Goal: Navigation & Orientation: Find specific page/section

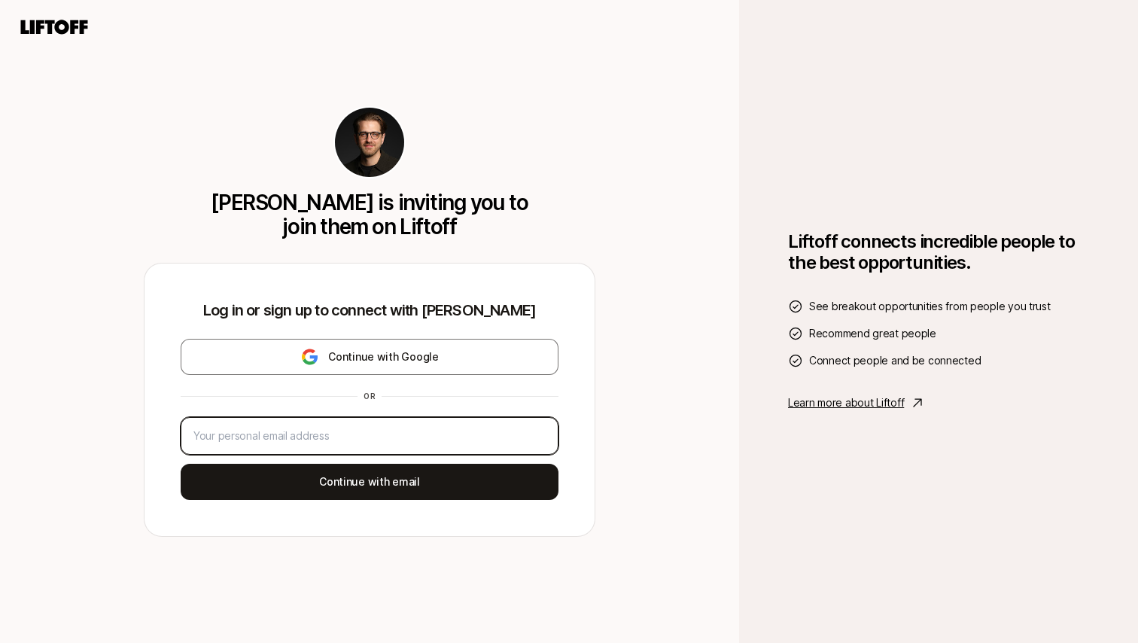
click at [440, 439] on input "email" at bounding box center [370, 436] width 352 height 18
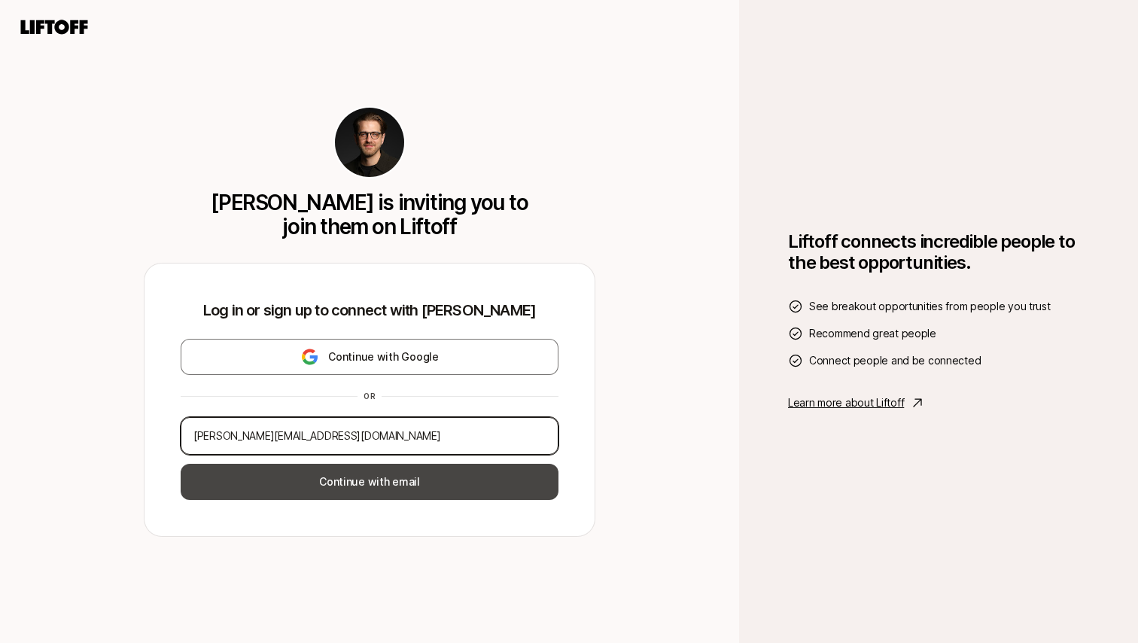
type input "[PERSON_NAME][EMAIL_ADDRESS][DOMAIN_NAME]"
click at [470, 479] on button "Continue with email" at bounding box center [370, 482] width 378 height 36
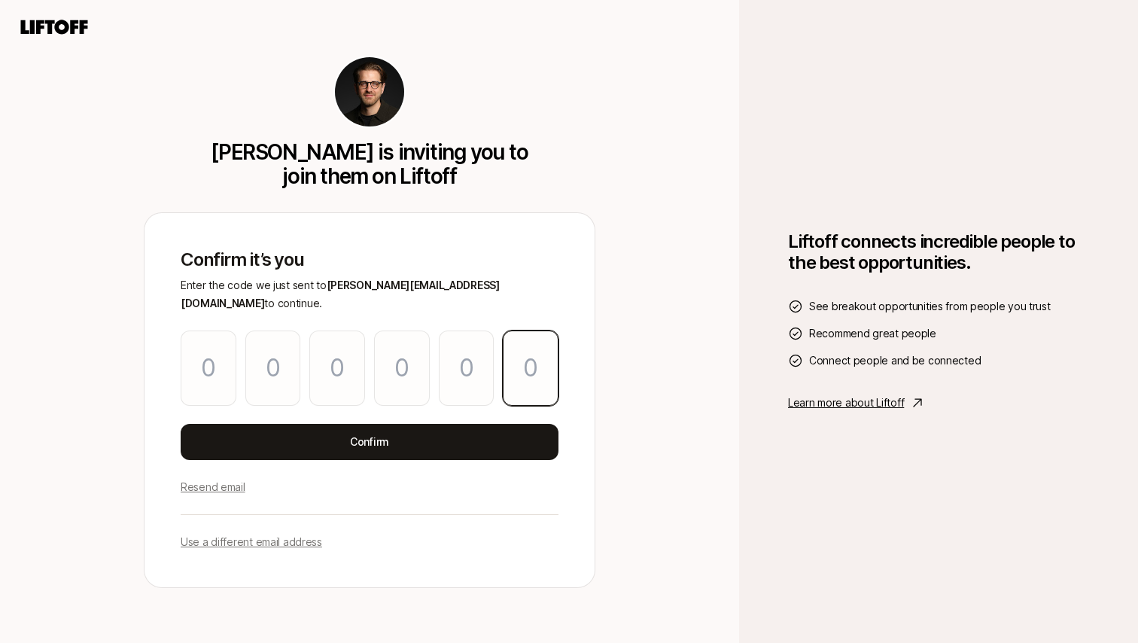
paste input "3"
type input "7"
type input "4"
type input "1"
type input "3"
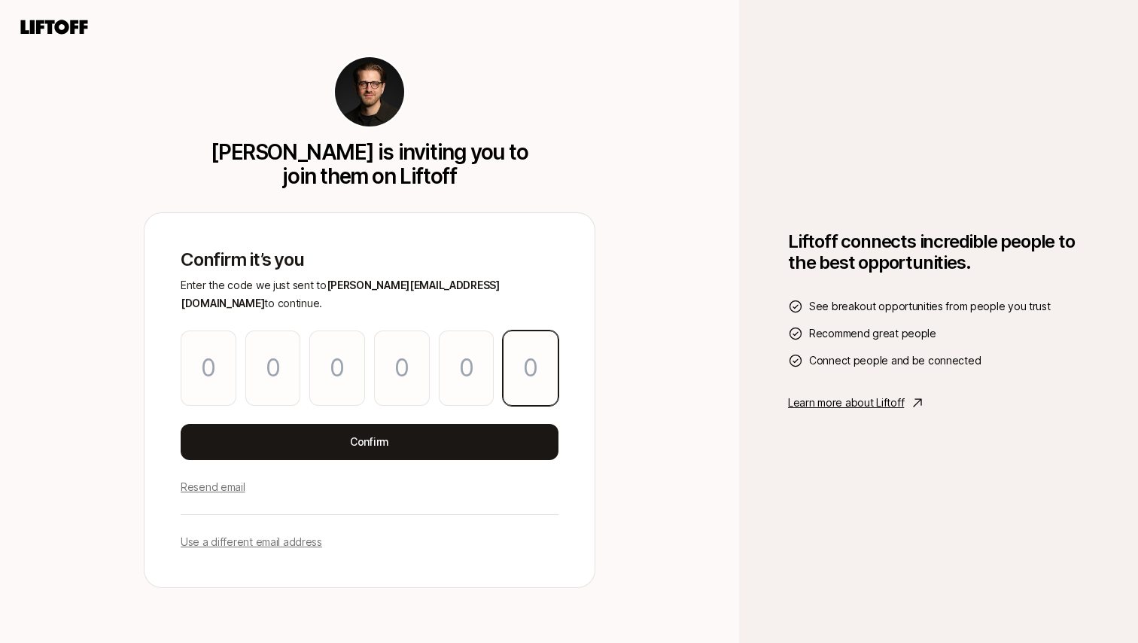
type input "0"
type input "3"
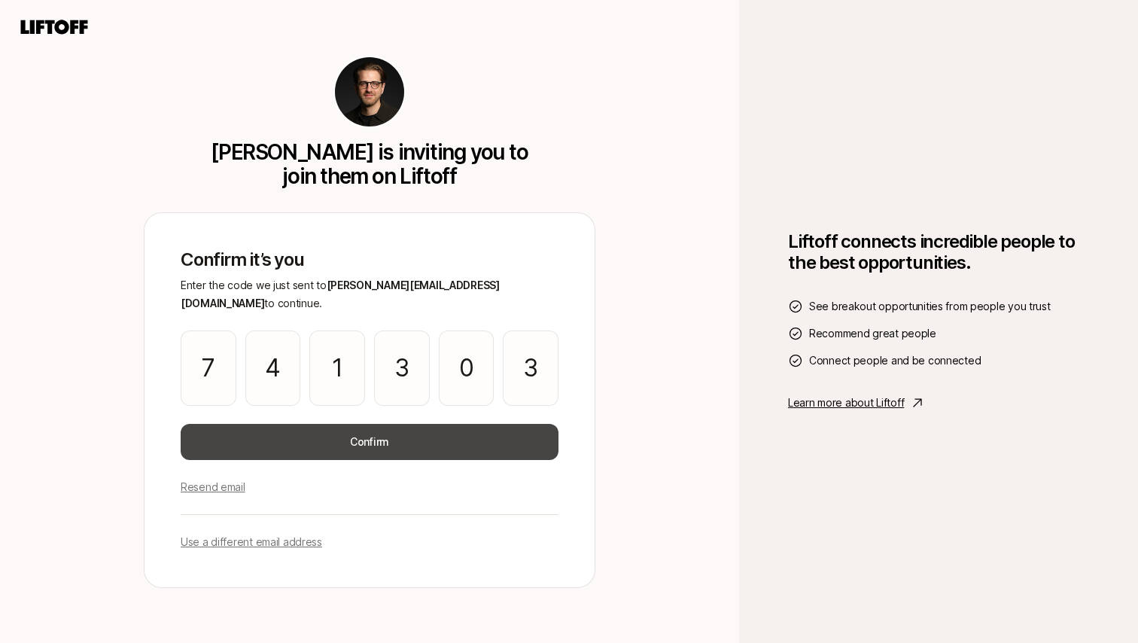
click at [443, 437] on button "Confirm" at bounding box center [370, 442] width 378 height 36
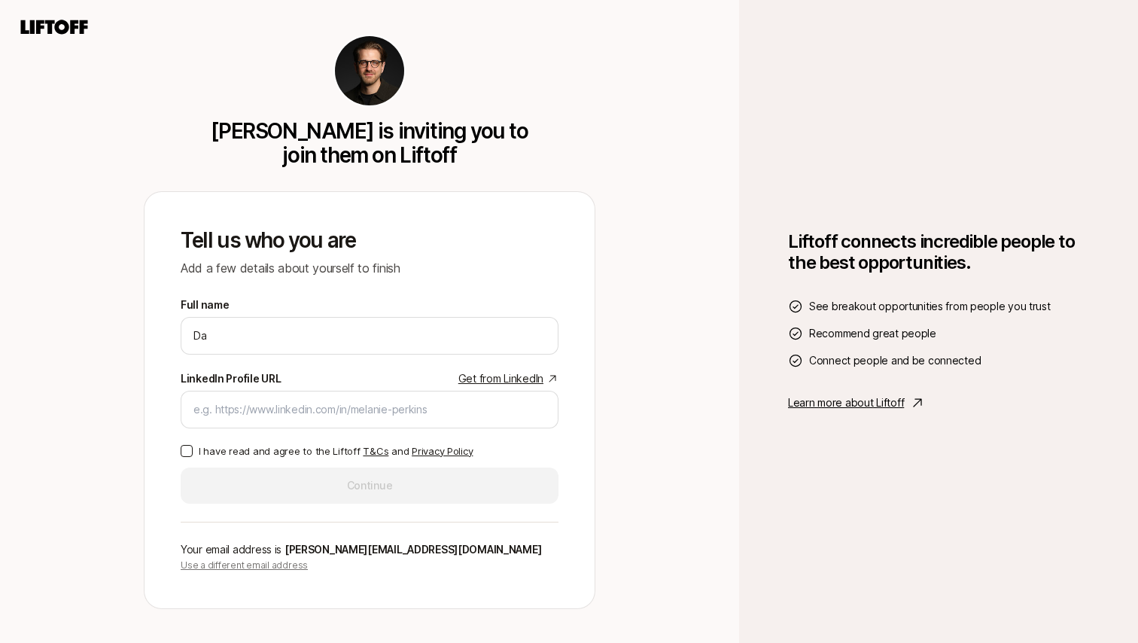
type input "[PERSON_NAME]"
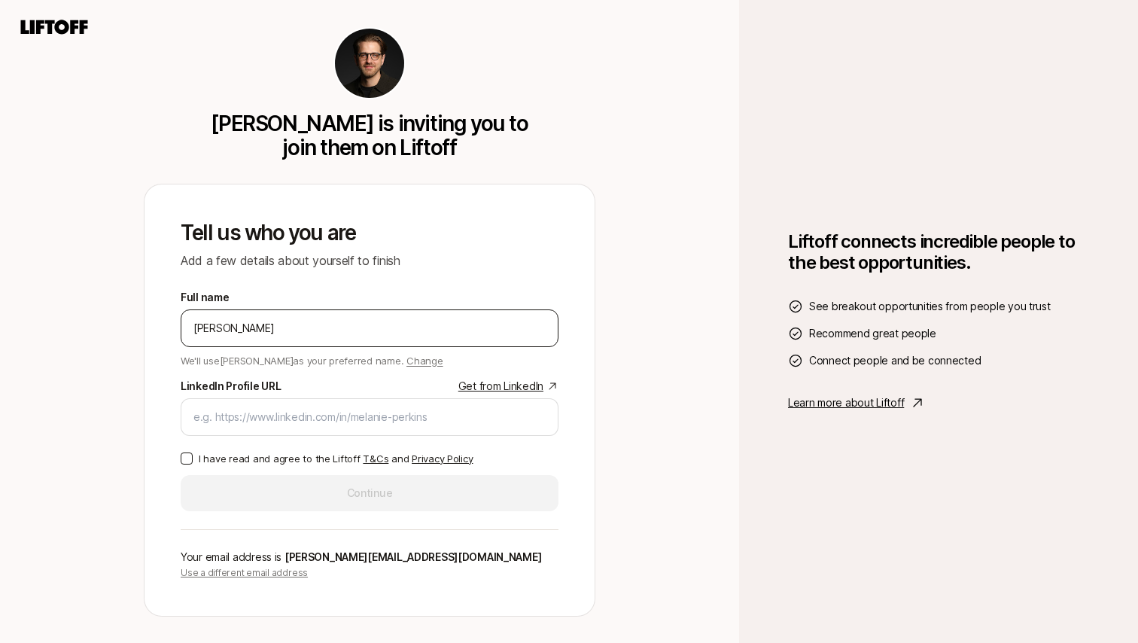
type input "[PERSON_NAME]"
click at [432, 424] on input "LinkedIn Profile URL Get from LinkedIn" at bounding box center [370, 417] width 352 height 18
click at [414, 418] on input "LinkedIn Profile URL Get from LinkedIn" at bounding box center [370, 417] width 352 height 18
click at [319, 413] on input "LinkedIn Profile URL Get from LinkedIn" at bounding box center [370, 417] width 352 height 18
paste input "[URL][DOMAIN_NAME]"
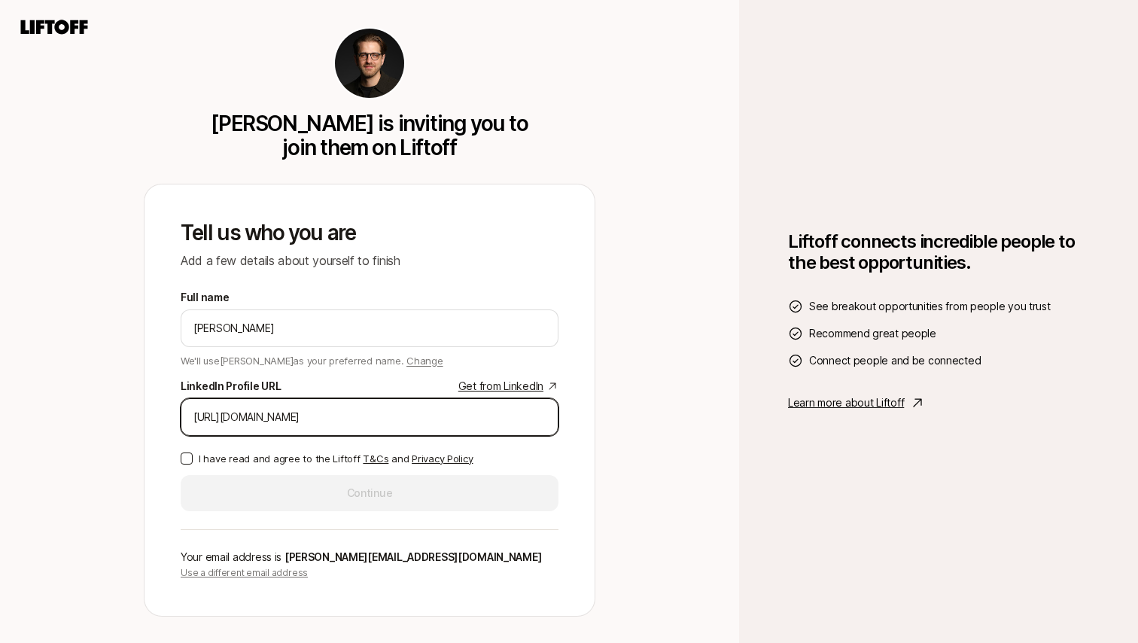
type input "[URL][DOMAIN_NAME]"
click at [195, 455] on label "I have read and agree to the Liftoff T&Cs and Privacy Policy" at bounding box center [370, 458] width 378 height 15
click at [193, 455] on button "I have read and agree to the Liftoff T&Cs and Privacy Policy" at bounding box center [187, 459] width 12 height 12
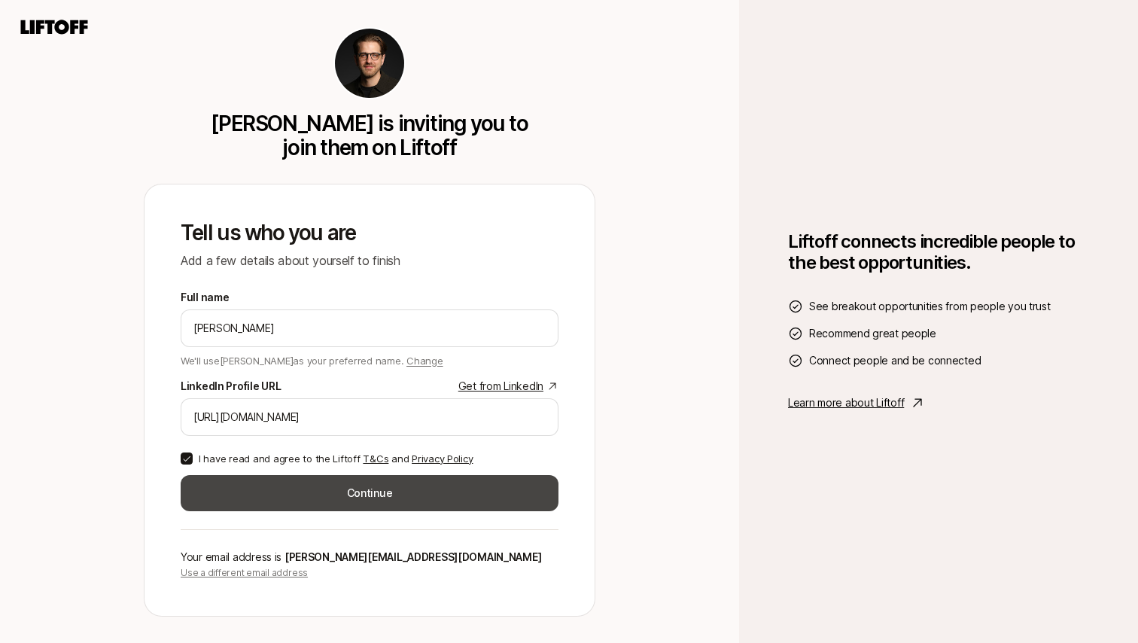
click at [249, 486] on button "Continue" at bounding box center [370, 493] width 378 height 36
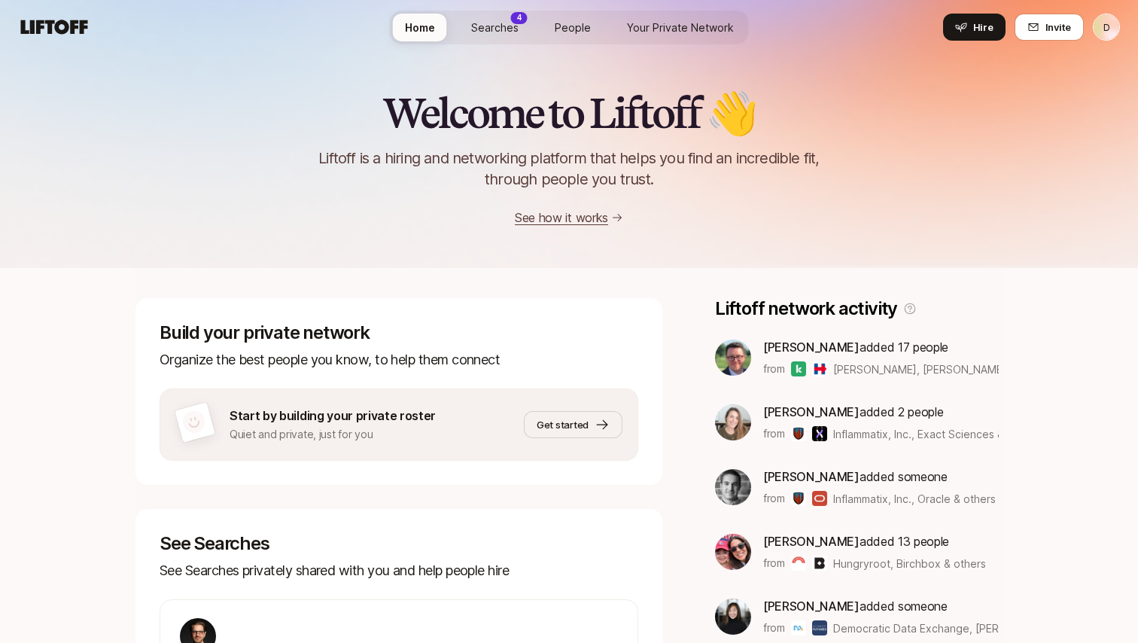
click at [507, 23] on span "Searches" at bounding box center [494, 28] width 47 height 16
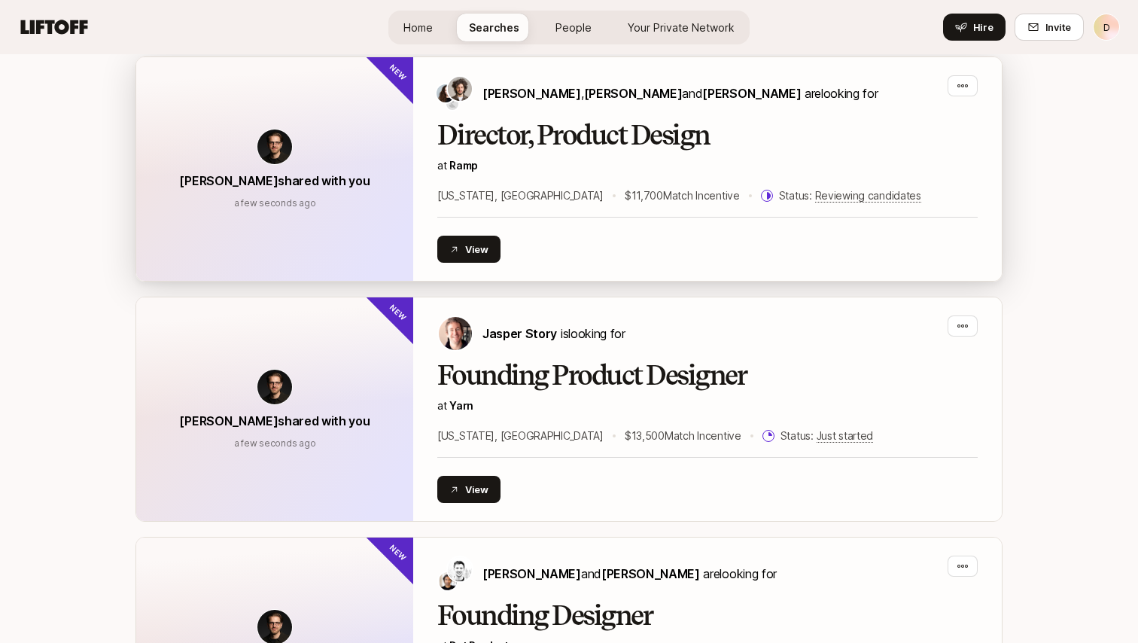
scroll to position [206, 0]
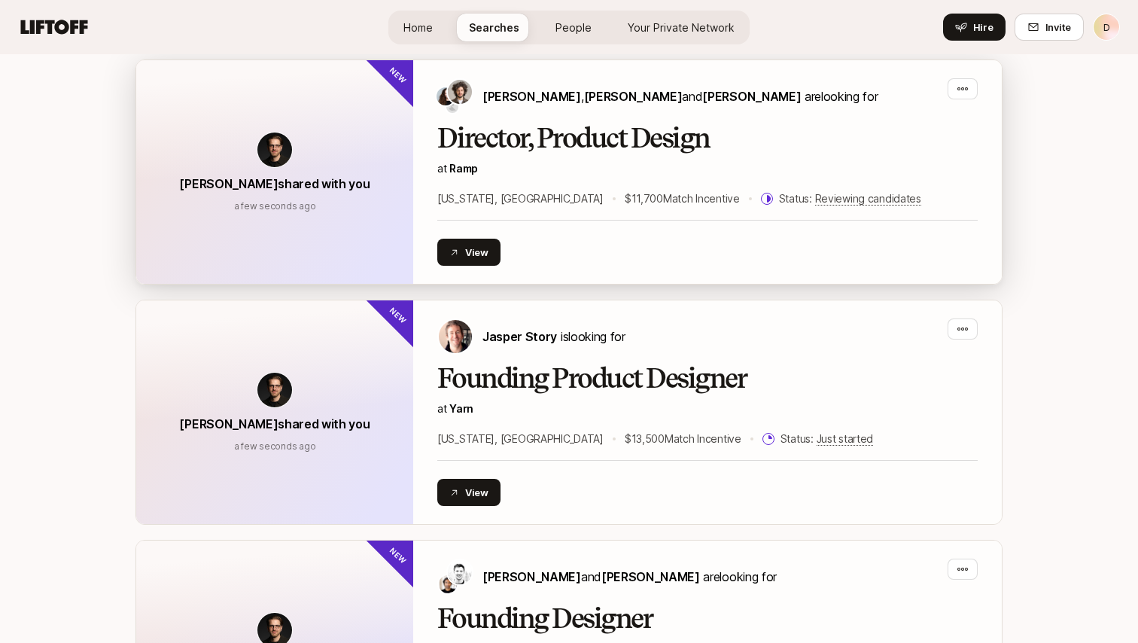
click at [526, 133] on h2 "Director, Product Design" at bounding box center [707, 138] width 541 height 30
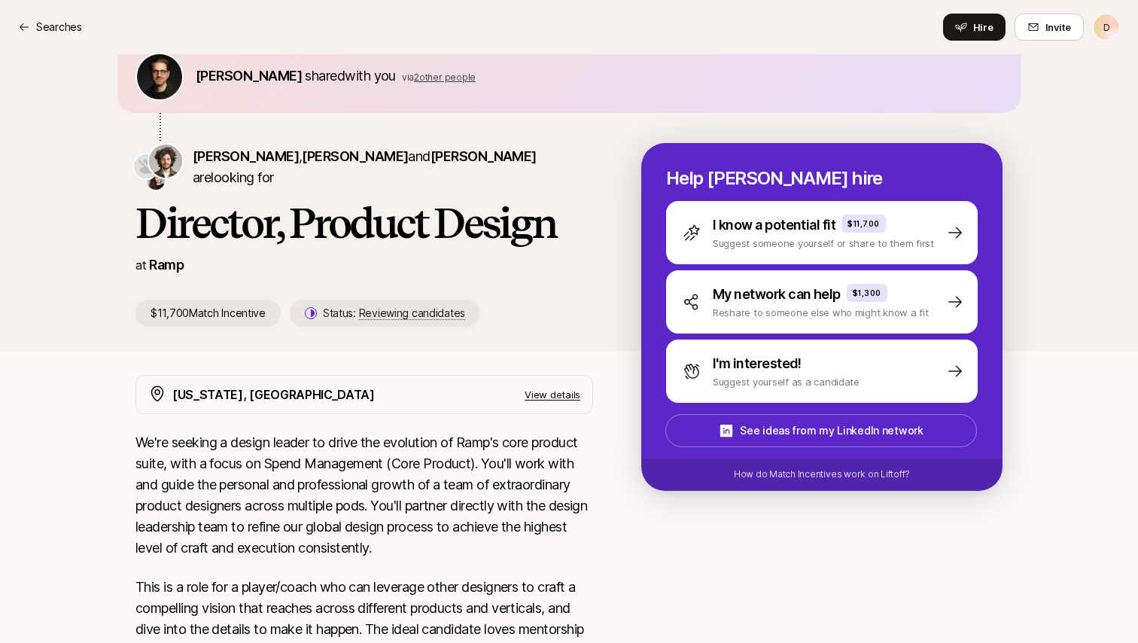
scroll to position [46, 0]
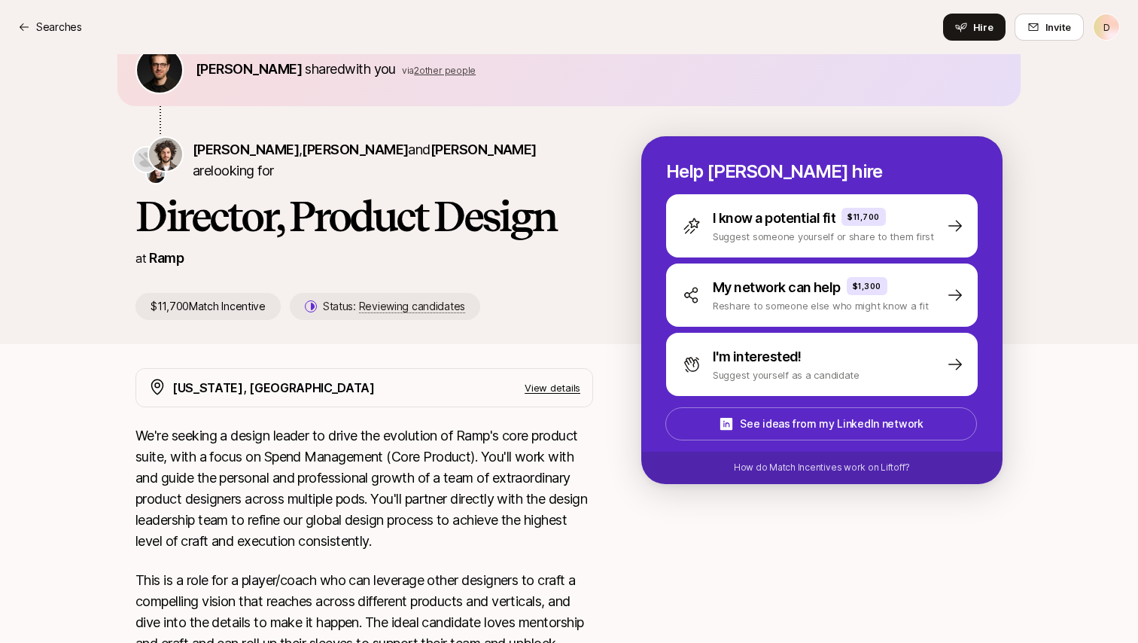
click at [196, 303] on p "$11,700 Match Incentive" at bounding box center [208, 306] width 145 height 27
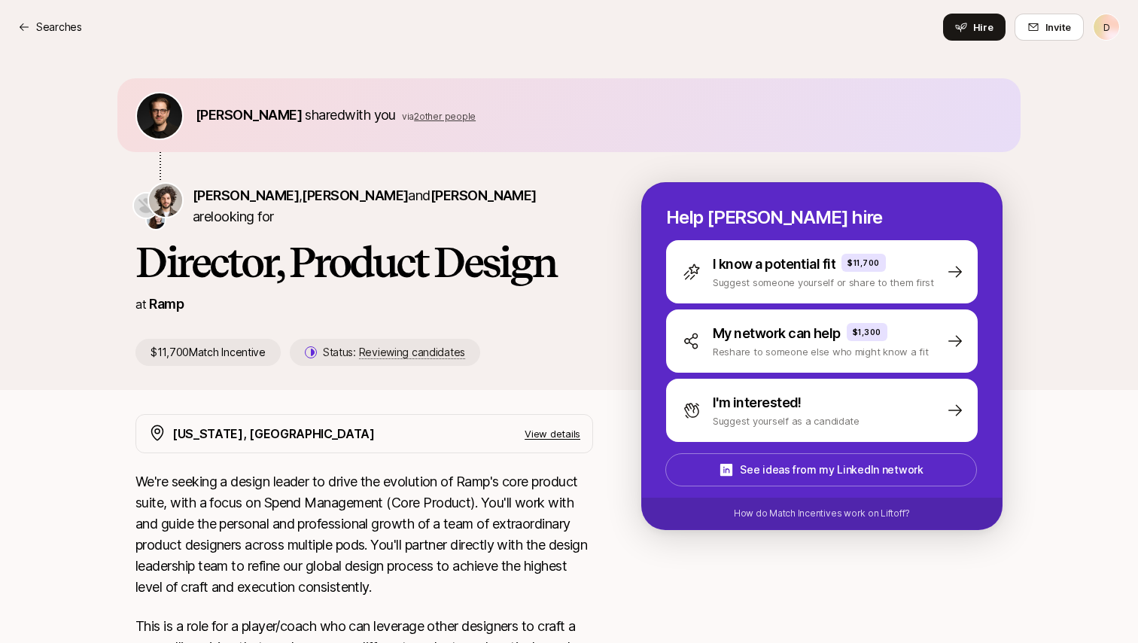
scroll to position [0, 0]
click at [194, 349] on p "$11,700 Match Incentive" at bounding box center [208, 352] width 145 height 27
click at [213, 352] on p "$11,700 Match Incentive" at bounding box center [208, 352] width 145 height 27
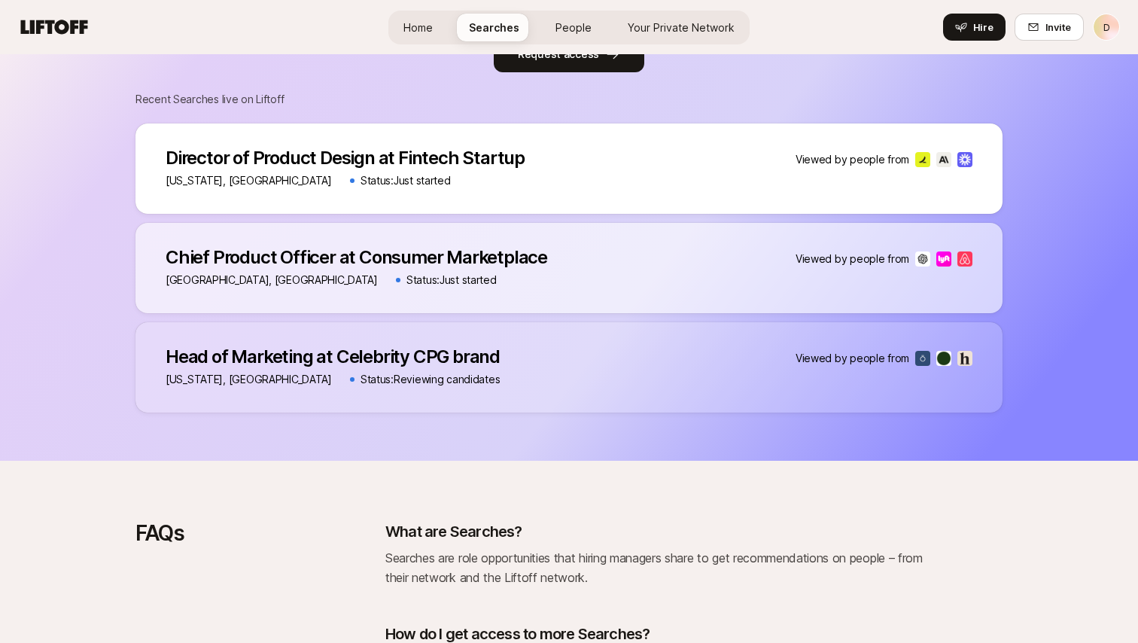
scroll to position [1324, 0]
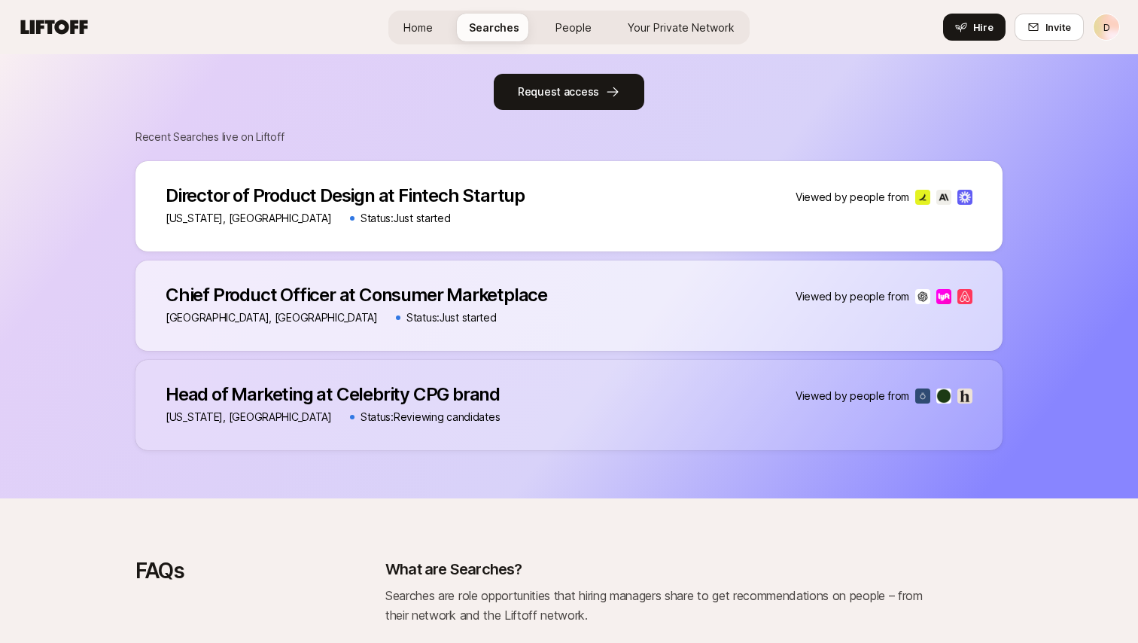
click at [340, 299] on p "Chief Product Officer at Consumer Marketplace" at bounding box center [357, 295] width 382 height 21
click at [221, 312] on p "[GEOGRAPHIC_DATA], [GEOGRAPHIC_DATA]" at bounding box center [272, 318] width 212 height 18
click at [407, 321] on p "Status: Just started" at bounding box center [452, 318] width 90 height 18
click at [830, 299] on p "Viewed by people from" at bounding box center [853, 297] width 114 height 18
click at [429, 288] on p "Chief Product Officer at Consumer Marketplace" at bounding box center [357, 295] width 382 height 21
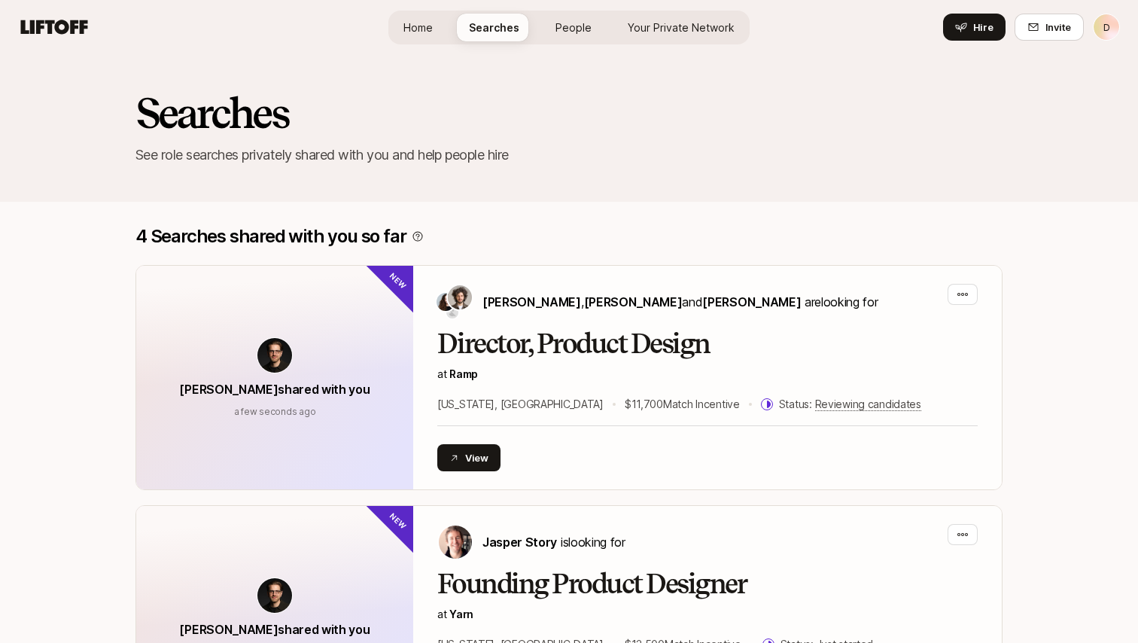
scroll to position [0, 0]
click at [571, 23] on span "People" at bounding box center [574, 28] width 36 height 16
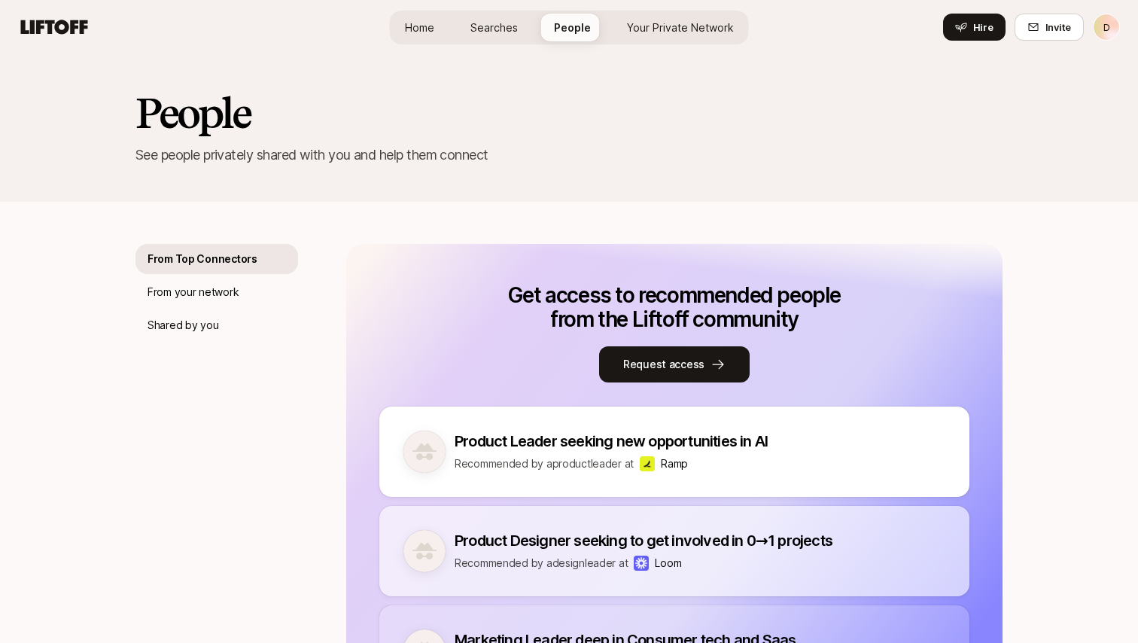
scroll to position [-1, 0]
click at [428, 31] on span "Home" at bounding box center [419, 28] width 29 height 16
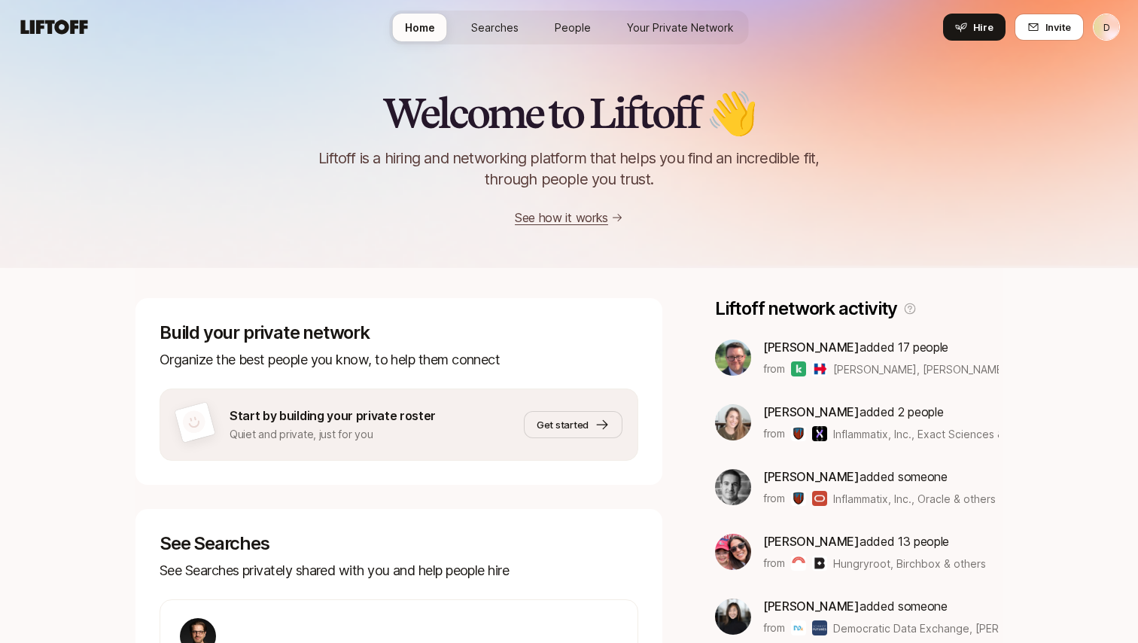
scroll to position [-4, 0]
